Goal: Transaction & Acquisition: Purchase product/service

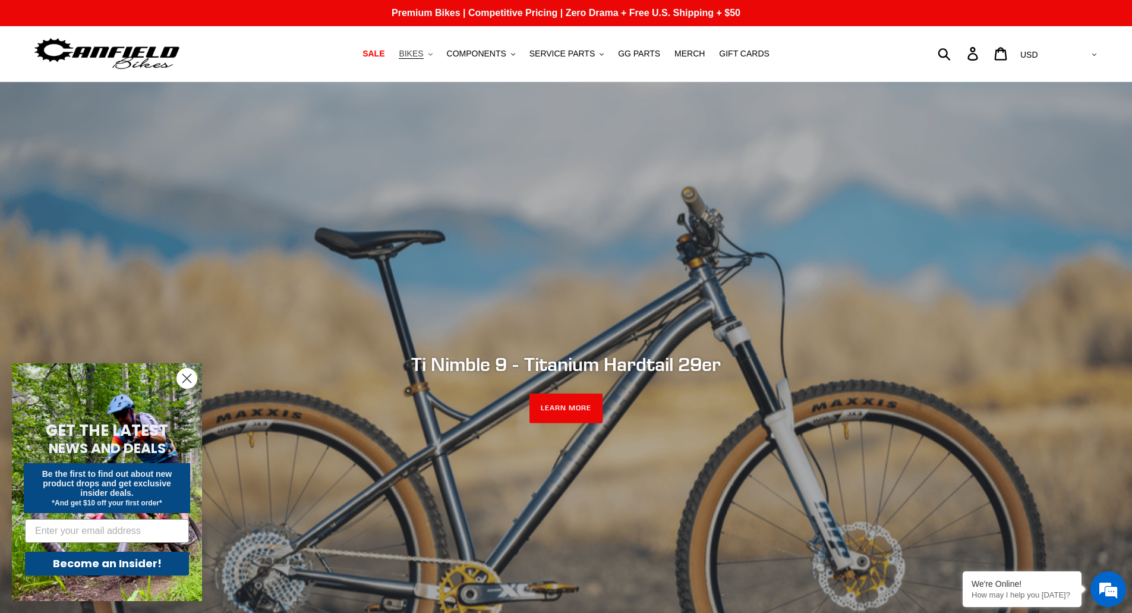
click at [423, 52] on span "BIKES" at bounding box center [411, 54] width 24 height 10
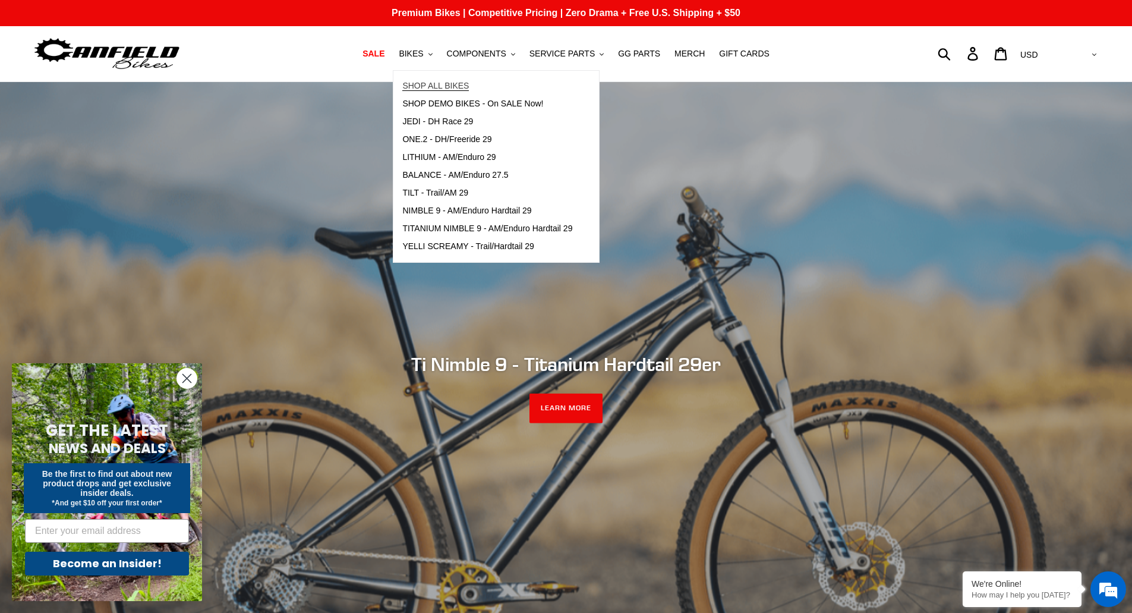
click at [443, 81] on span "SHOP ALL BIKES" at bounding box center [435, 86] width 67 height 10
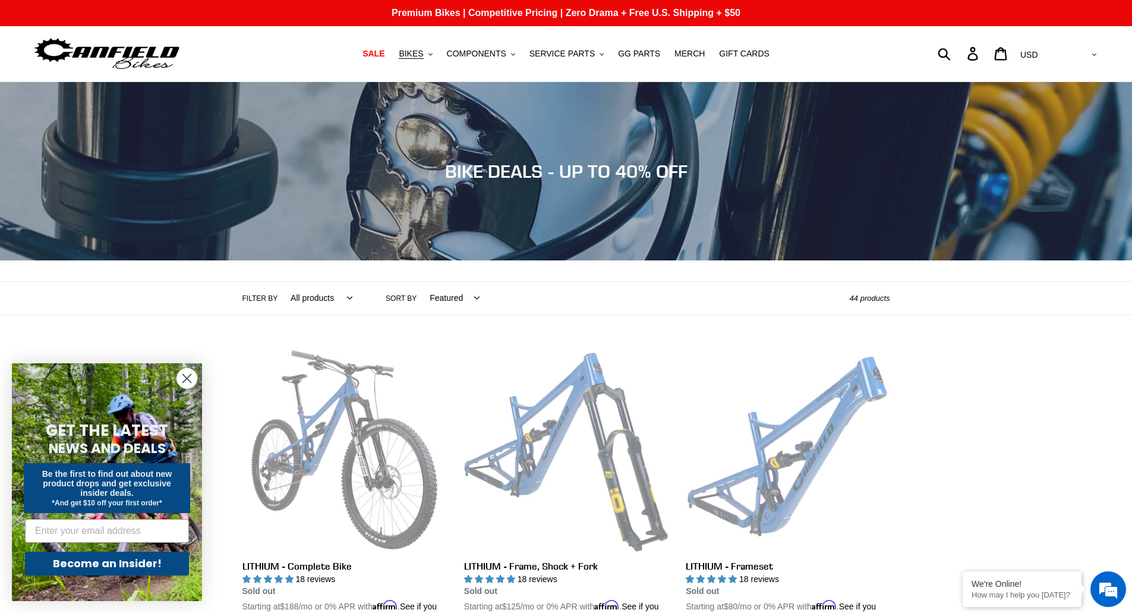
click at [182, 375] on circle "Close dialog" at bounding box center [187, 378] width 20 height 20
